Goal: Find specific page/section: Find specific page/section

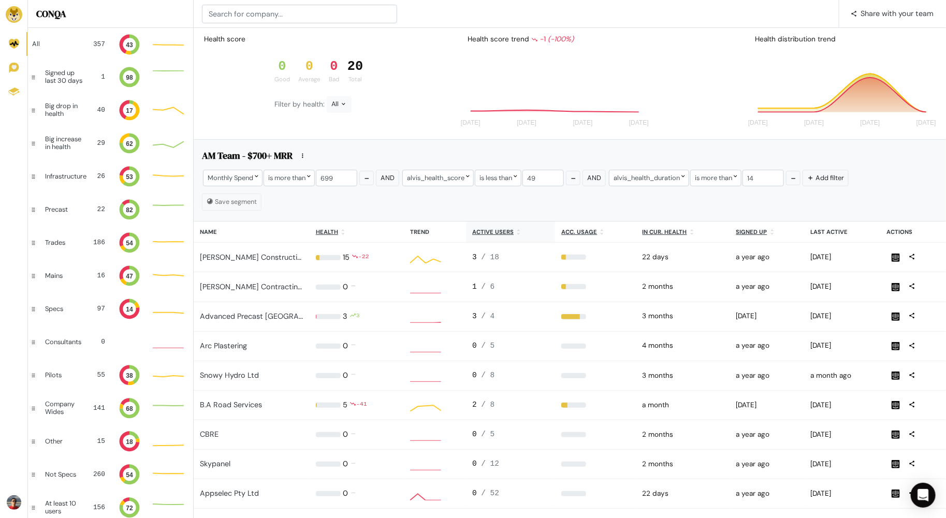
click at [506, 231] on u "Active users" at bounding box center [492, 231] width 41 height 7
click at [345, 233] on icon at bounding box center [343, 232] width 7 height 7
click at [79, 34] on div "All 357 43" at bounding box center [110, 44] width 164 height 33
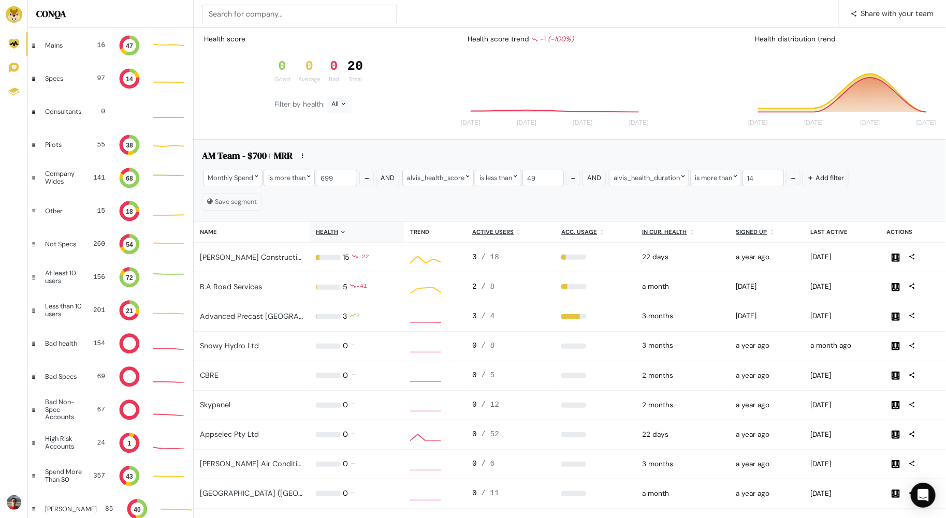
click at [542, 201] on div "Save segment" at bounding box center [570, 202] width 736 height 17
click at [799, 176] on button "button" at bounding box center [793, 178] width 14 height 14
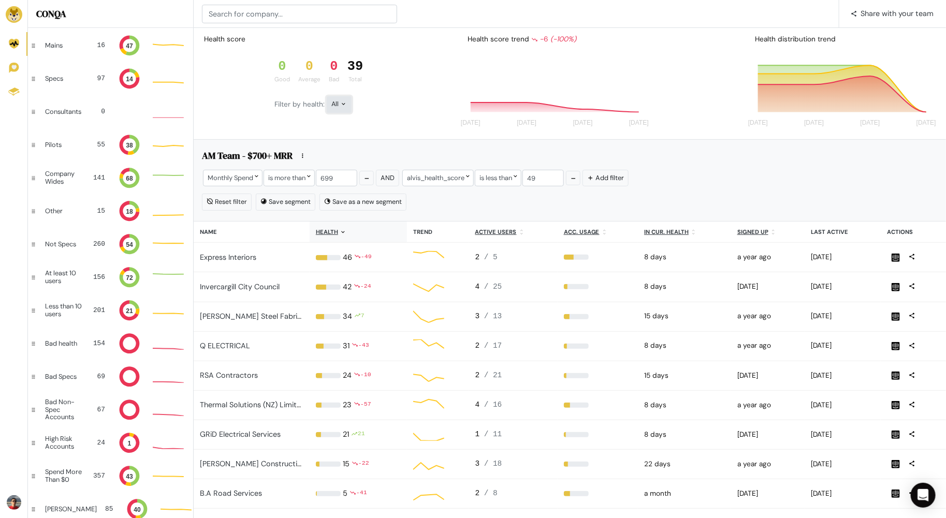
click at [345, 108] on div "All" at bounding box center [339, 104] width 25 height 17
click at [353, 146] on button "Good" at bounding box center [355, 149] width 57 height 24
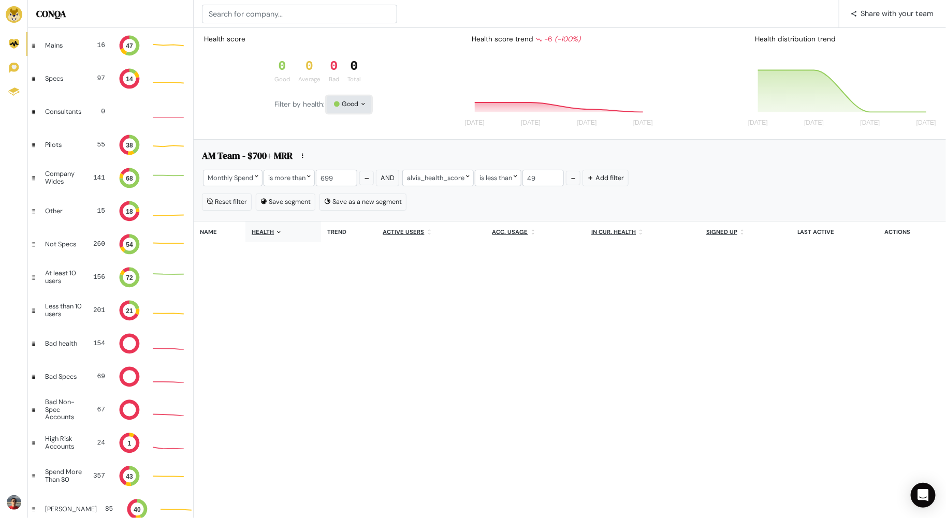
click at [350, 101] on div "Good" at bounding box center [349, 104] width 45 height 17
click at [350, 172] on button "Average" at bounding box center [355, 173] width 57 height 24
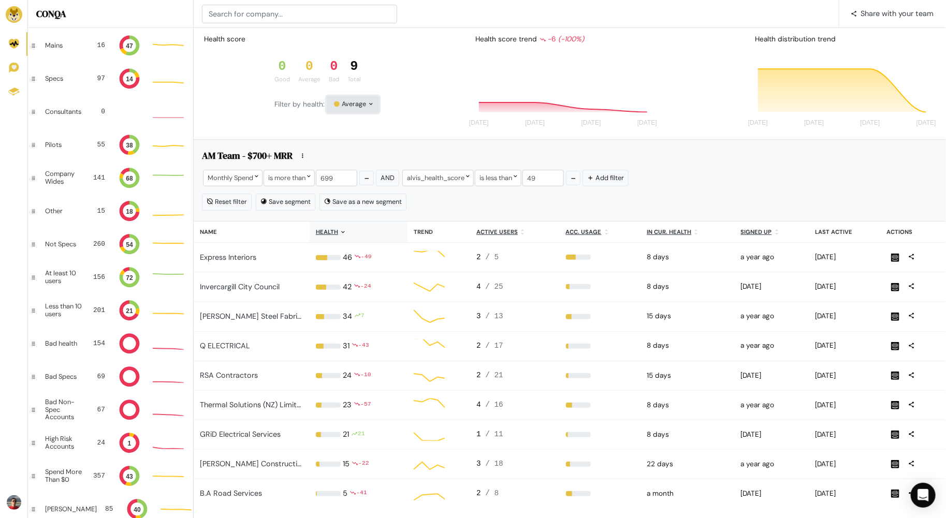
click at [359, 102] on div "Average" at bounding box center [353, 104] width 52 height 17
click at [352, 195] on button "Bad" at bounding box center [355, 197] width 57 height 24
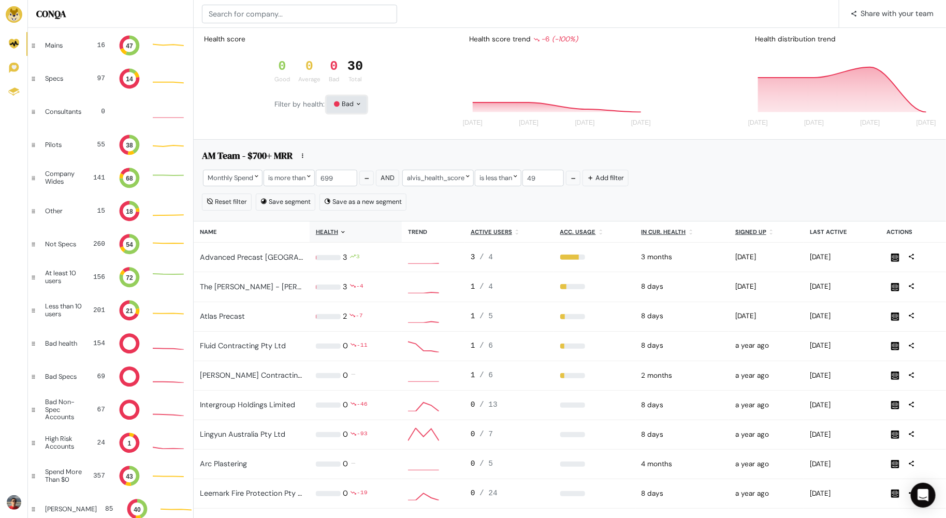
click at [356, 106] on icon at bounding box center [358, 103] width 7 height 7
click at [356, 125] on button "All" at bounding box center [355, 125] width 57 height 24
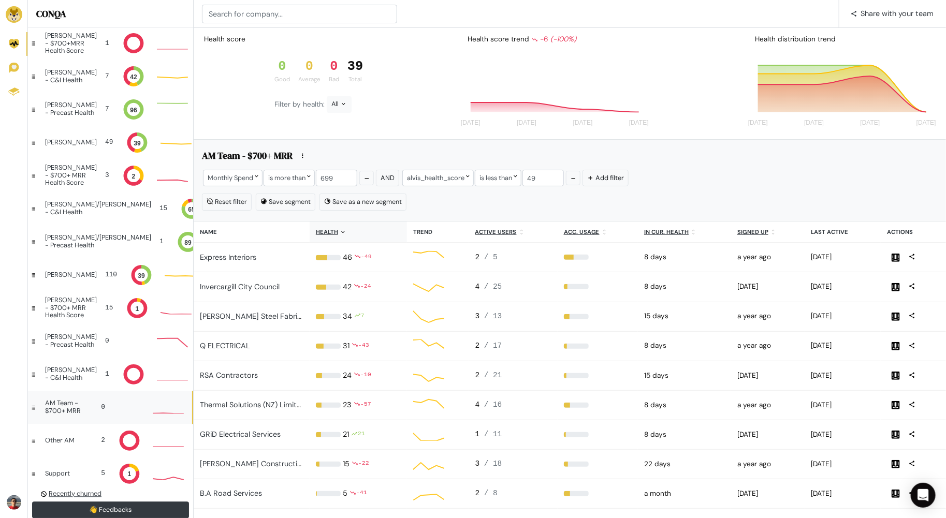
click at [72, 414] on div "AM Team - $700+ MRR" at bounding box center [66, 407] width 42 height 15
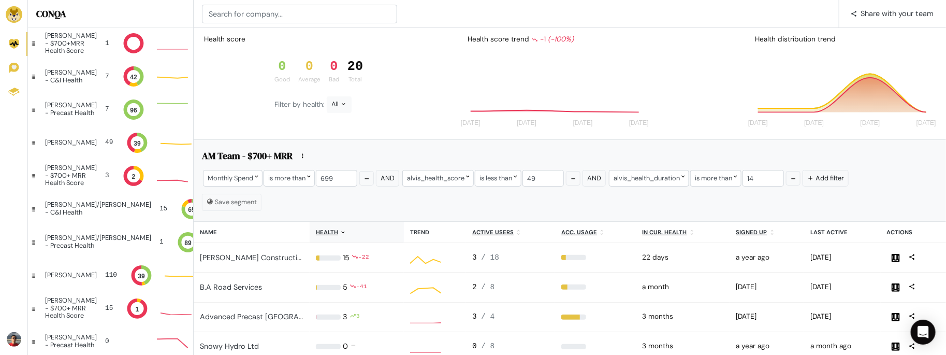
scroll to position [1, 1]
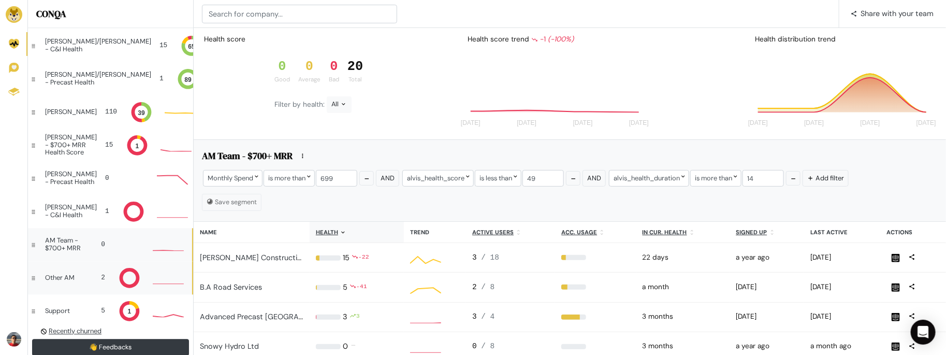
click at [88, 280] on div "Other AM 2" at bounding box center [110, 277] width 164 height 33
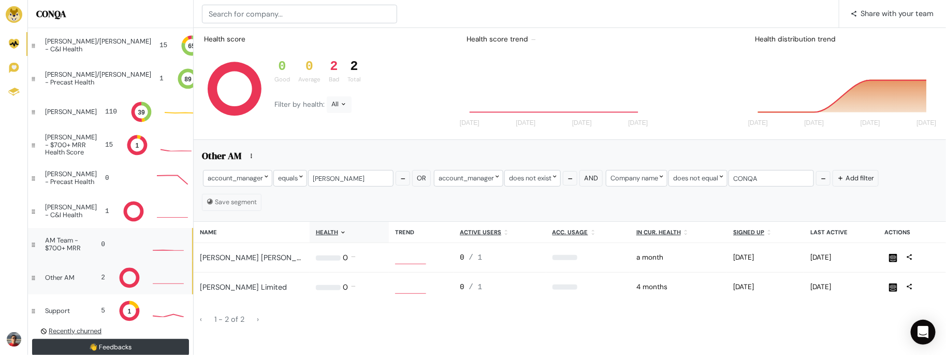
click at [76, 250] on div "AM Team - $700+ MRR" at bounding box center [66, 244] width 42 height 15
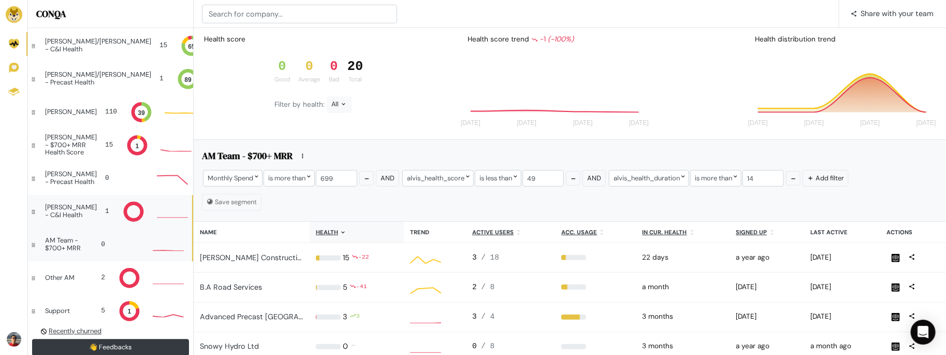
click at [92, 211] on div "[PERSON_NAME] - C&I Health 1" at bounding box center [110, 211] width 164 height 33
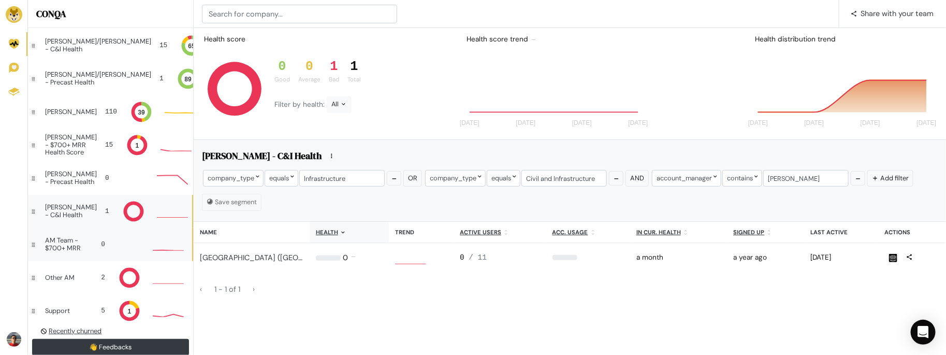
click at [60, 243] on div "AM Team - $700+ MRR" at bounding box center [66, 244] width 42 height 15
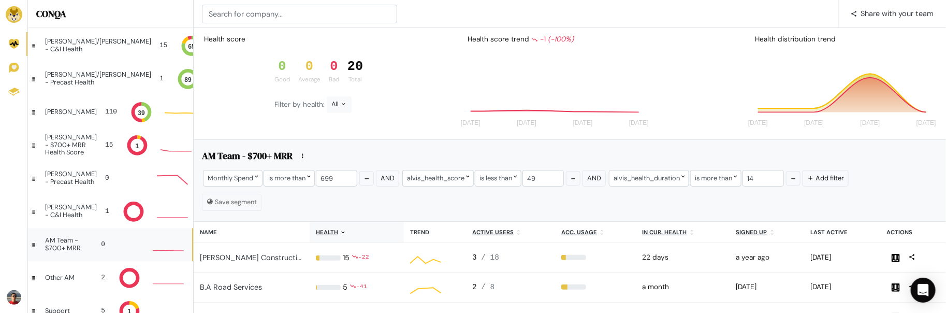
click at [369, 108] on div "Health score 0 Good 0 Average 0 Bad 20 Total Filter by health: All Health score…" at bounding box center [570, 84] width 752 height 112
